Goal: Check status: Check status

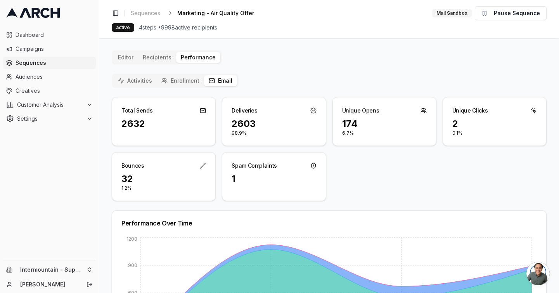
scroll to position [5, 0]
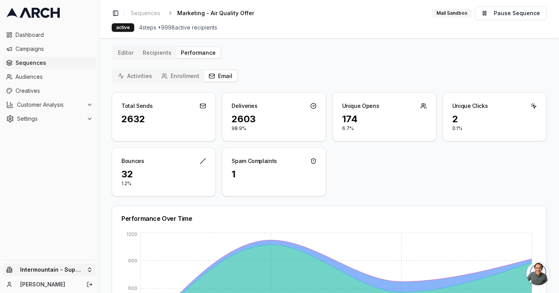
click at [64, 272] on html "Dashboard Campaigns Sequences Audiences Creatives Customer Analysis Settings In…" at bounding box center [279, 146] width 559 height 293
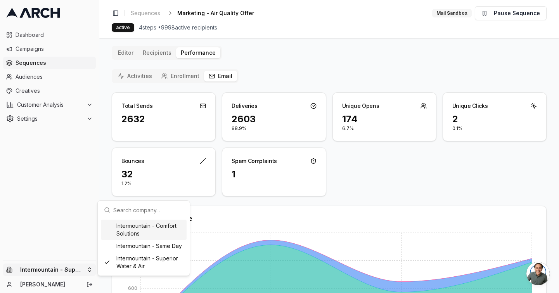
click at [146, 231] on div "Intermountain - Comfort Solutions" at bounding box center [144, 230] width 86 height 20
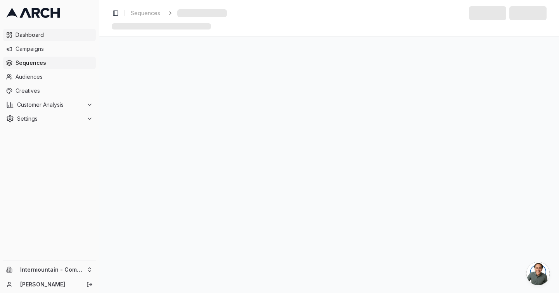
click at [51, 35] on span "Dashboard" at bounding box center [54, 35] width 77 height 8
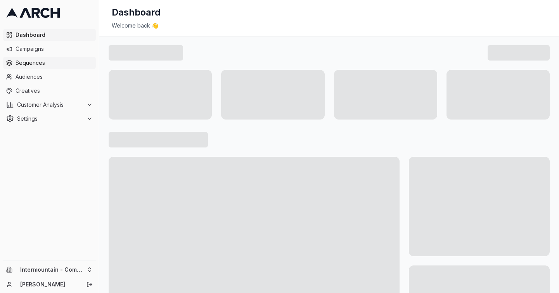
click at [52, 64] on span "Sequences" at bounding box center [54, 63] width 77 height 8
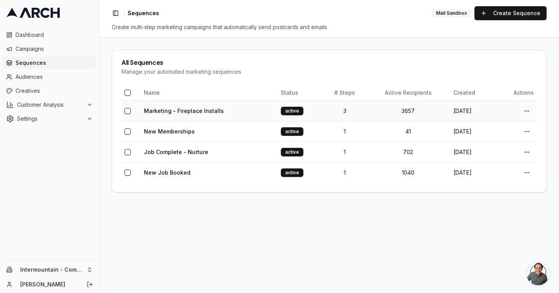
click at [246, 113] on td "Marketing - Fireplace Installs" at bounding box center [209, 111] width 137 height 21
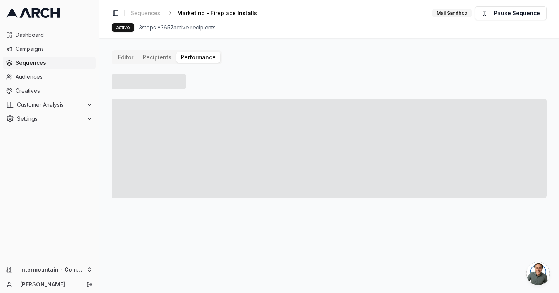
click at [194, 61] on button "Performance" at bounding box center [198, 57] width 44 height 11
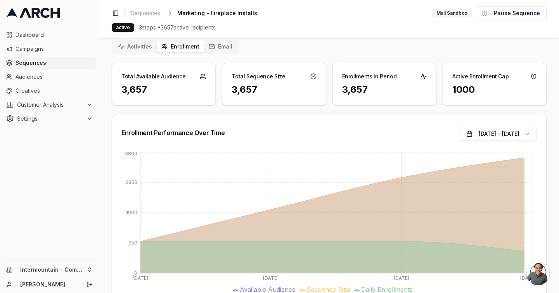
scroll to position [35, 0]
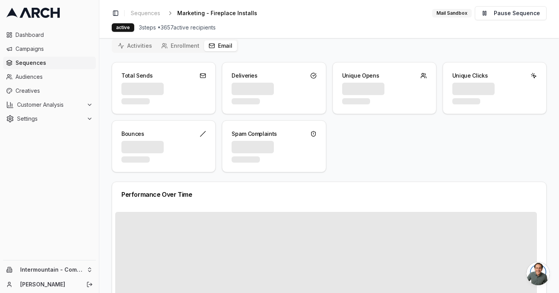
click at [217, 43] on button "Email" at bounding box center [220, 45] width 33 height 11
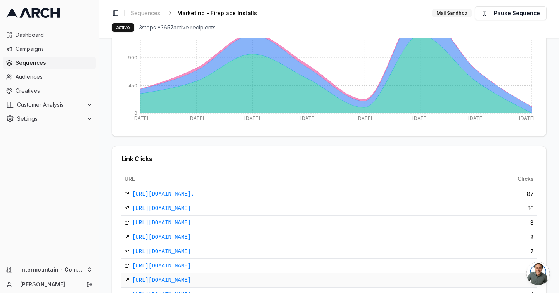
scroll to position [0, 0]
